Goal: Download file/media

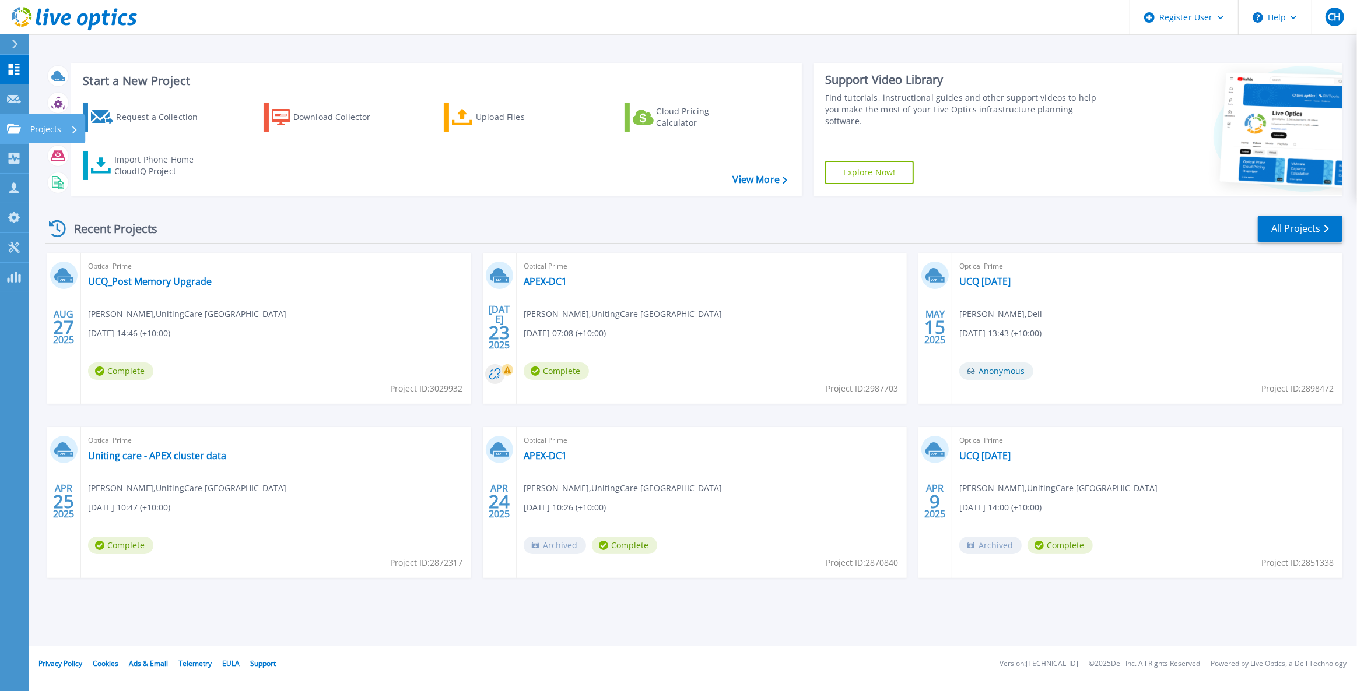
click at [12, 124] on div at bounding box center [14, 129] width 14 height 10
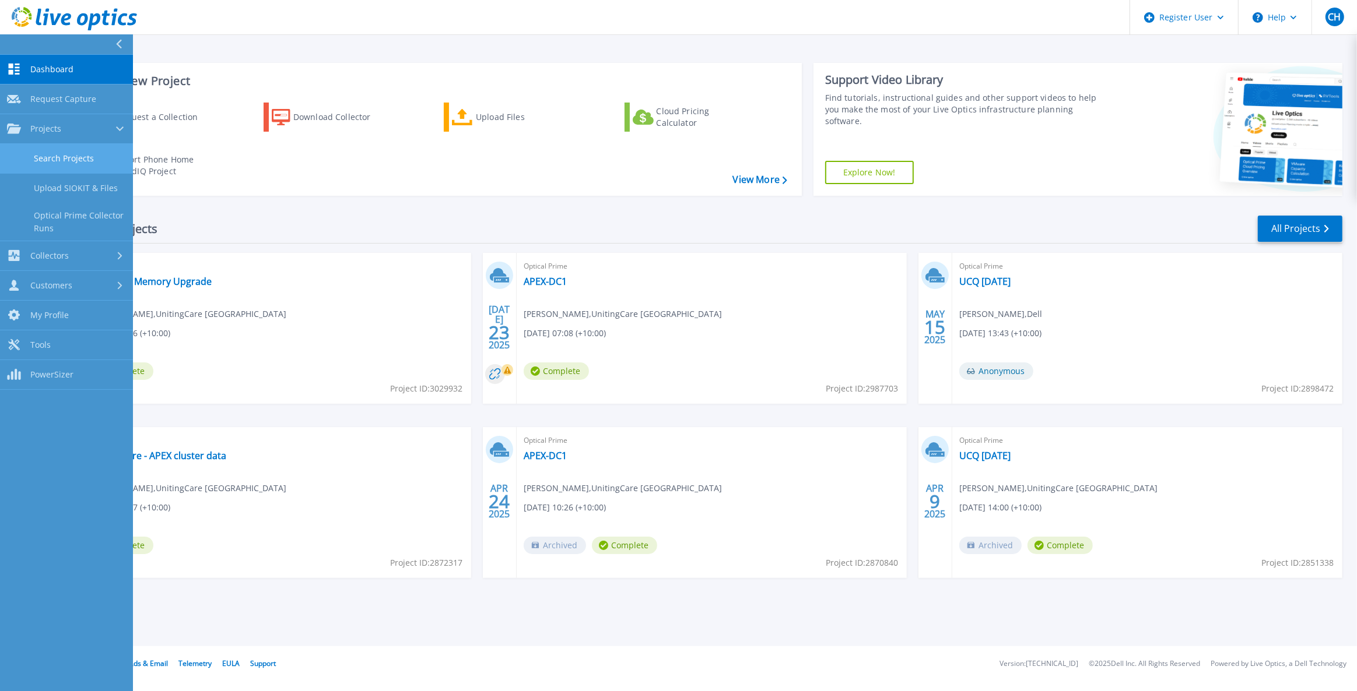
click at [54, 153] on link "Search Projects" at bounding box center [66, 159] width 133 height 30
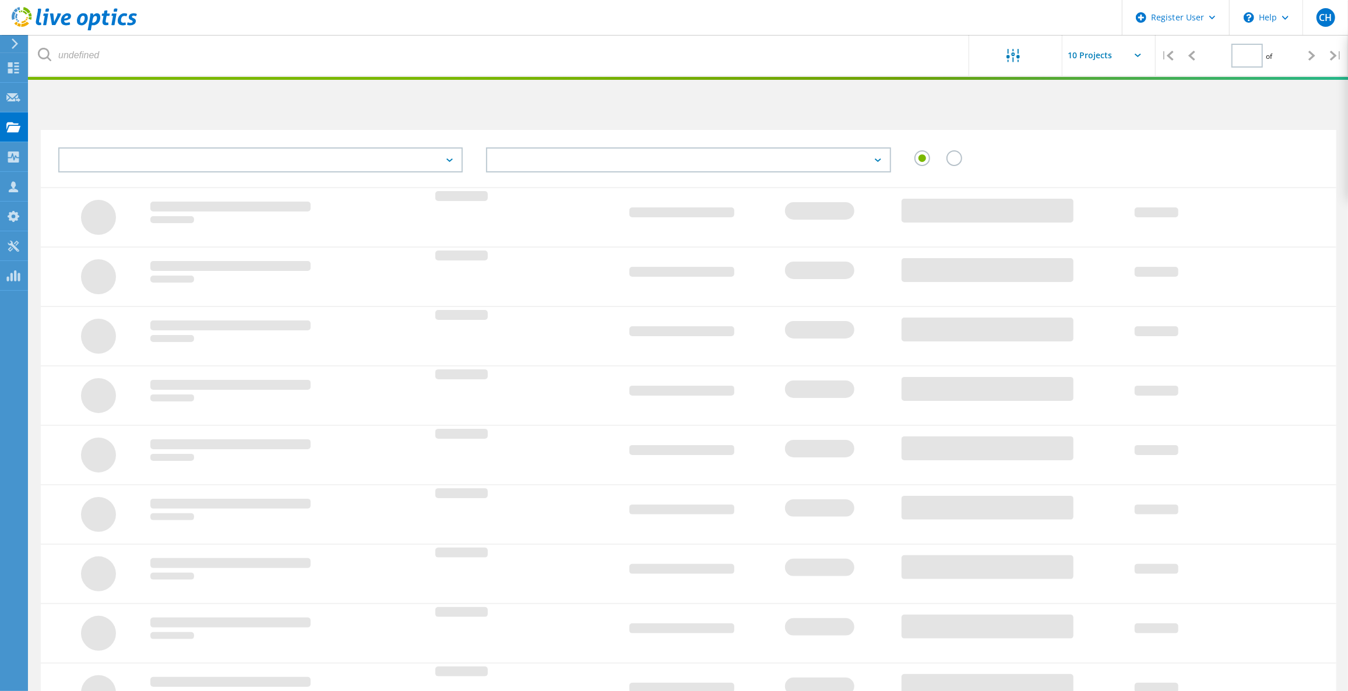
type input "1"
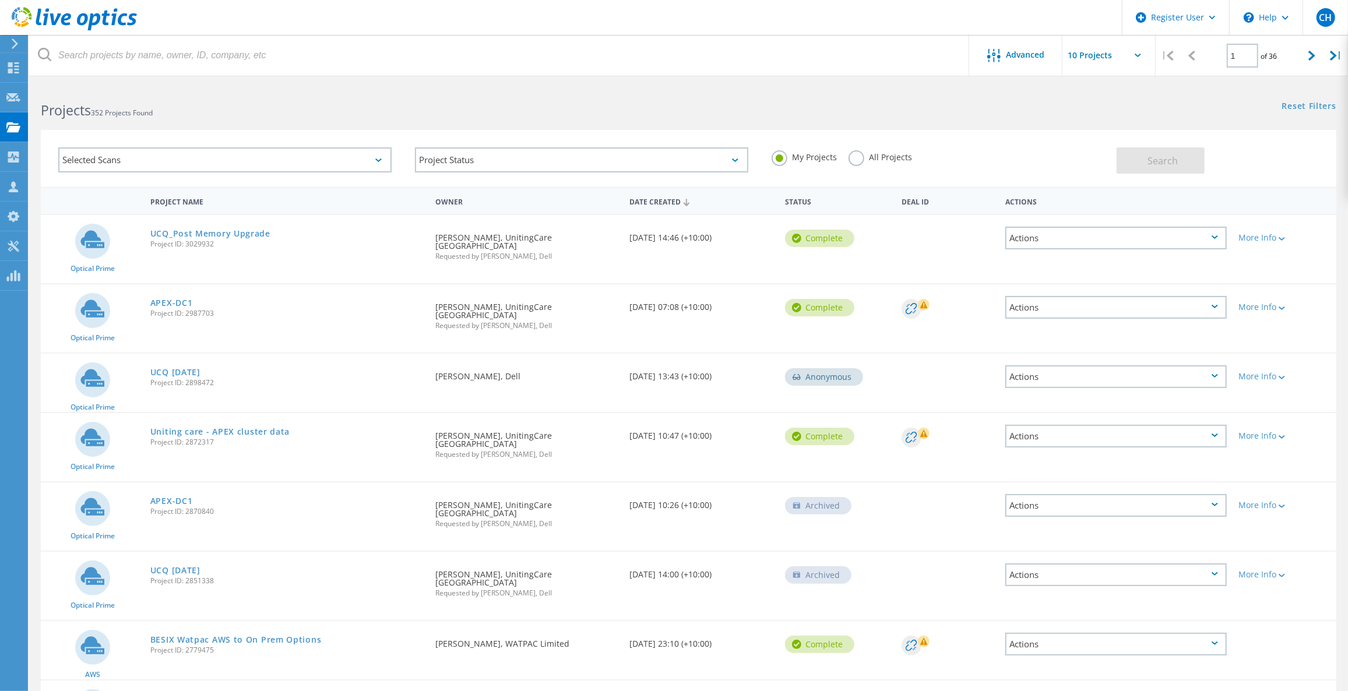
click at [851, 156] on label "All Projects" at bounding box center [881, 155] width 64 height 11
click at [0, 0] on input "All Projects" at bounding box center [0, 0] width 0 height 0
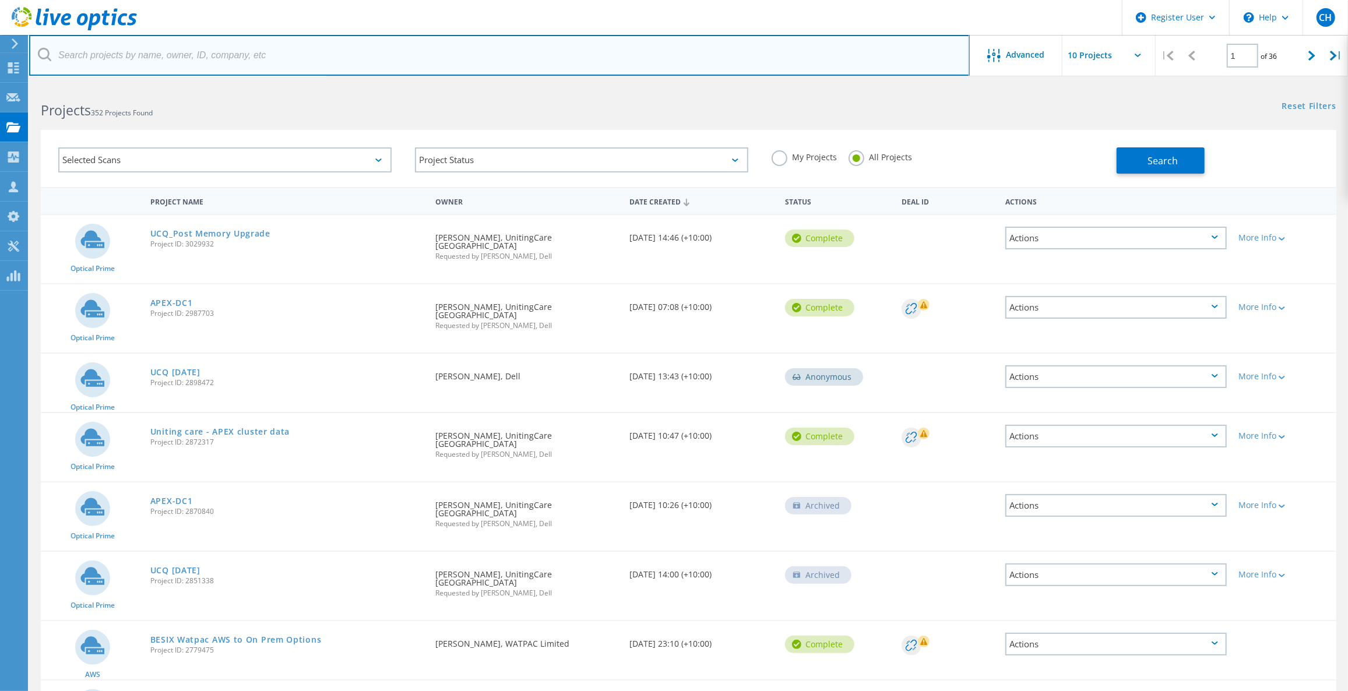
click at [253, 62] on input "text" at bounding box center [499, 55] width 941 height 41
type input "lactalis"
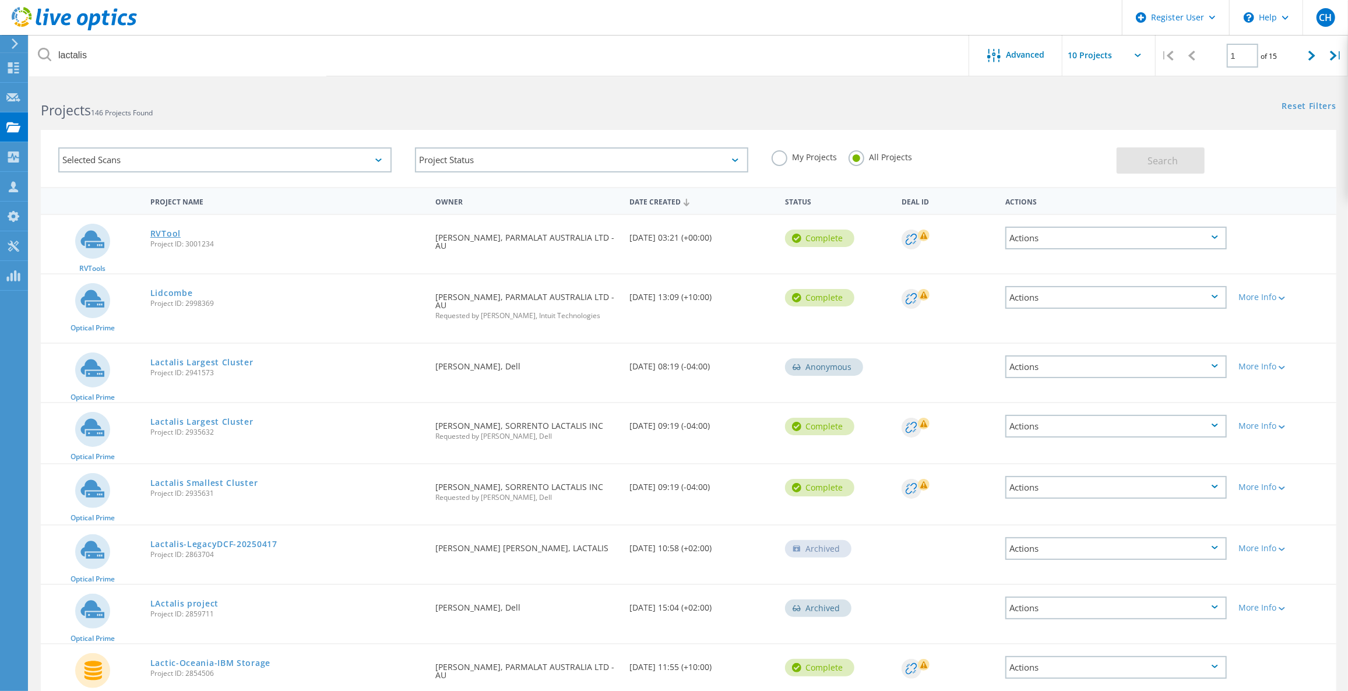
click at [167, 235] on link "RVTool" at bounding box center [165, 234] width 30 height 8
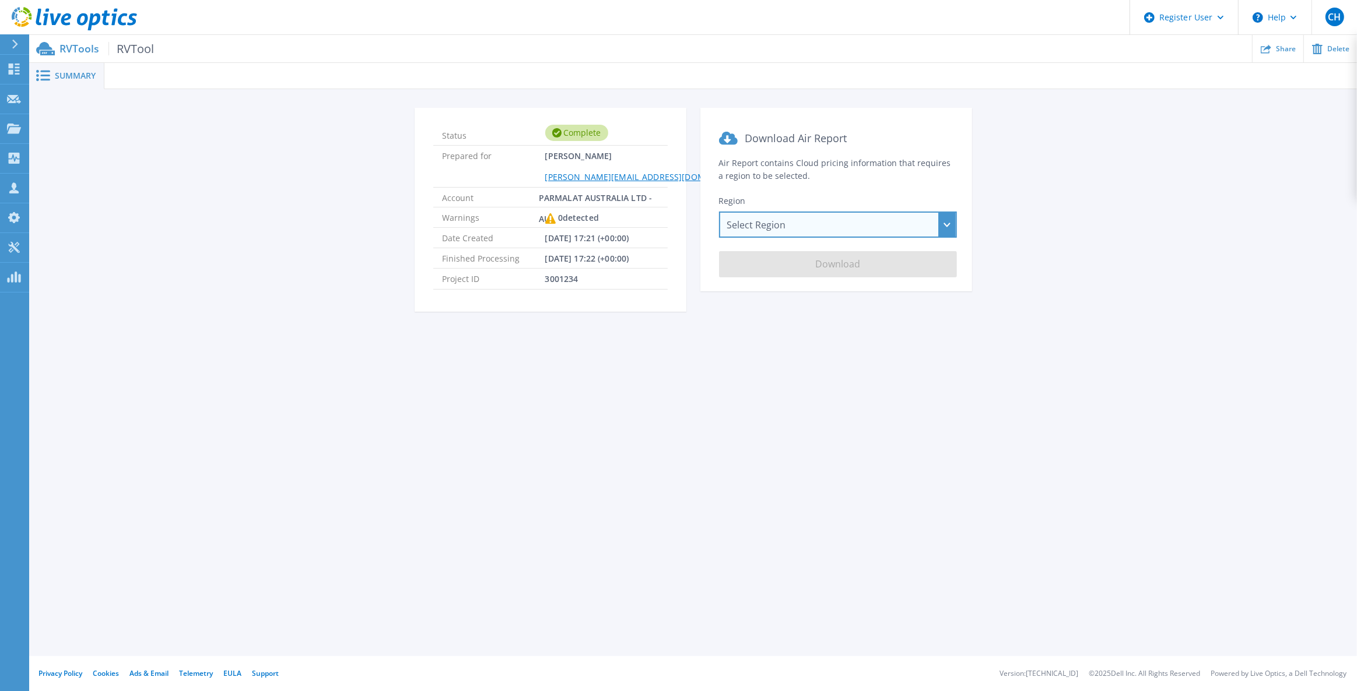
click at [767, 222] on div "Select Region Asia Pacific (Hong Kong) Asia Pacific (Mumbai) Asia Pacific (Seou…" at bounding box center [838, 225] width 238 height 26
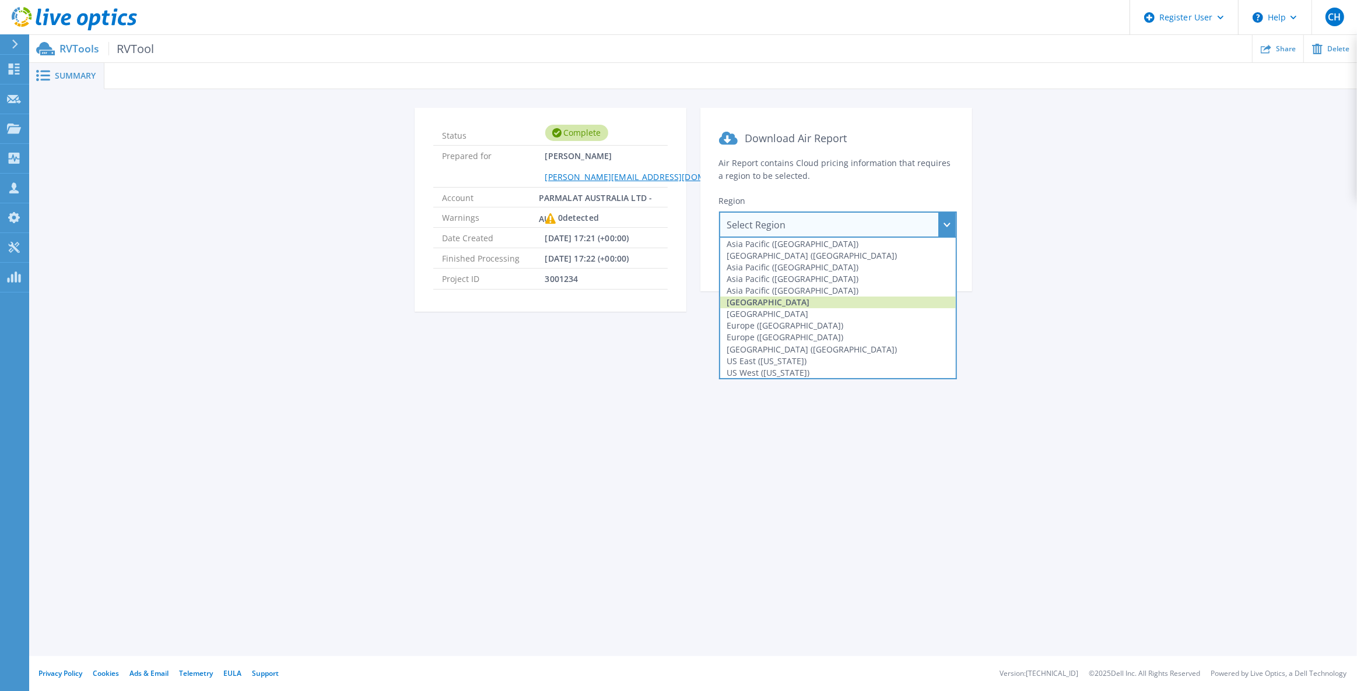
click at [777, 300] on div "Australia" at bounding box center [838, 303] width 236 height 12
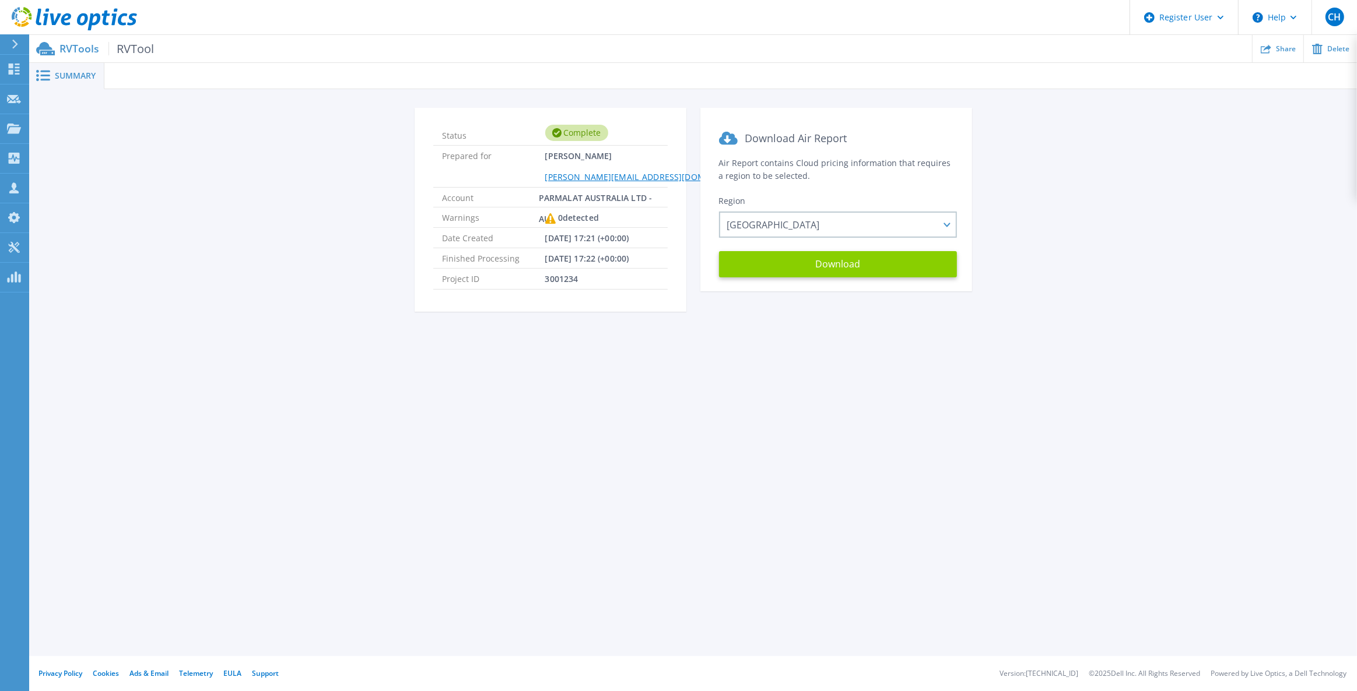
click at [809, 268] on button "Download" at bounding box center [838, 264] width 238 height 26
